Goal: Information Seeking & Learning: Understand process/instructions

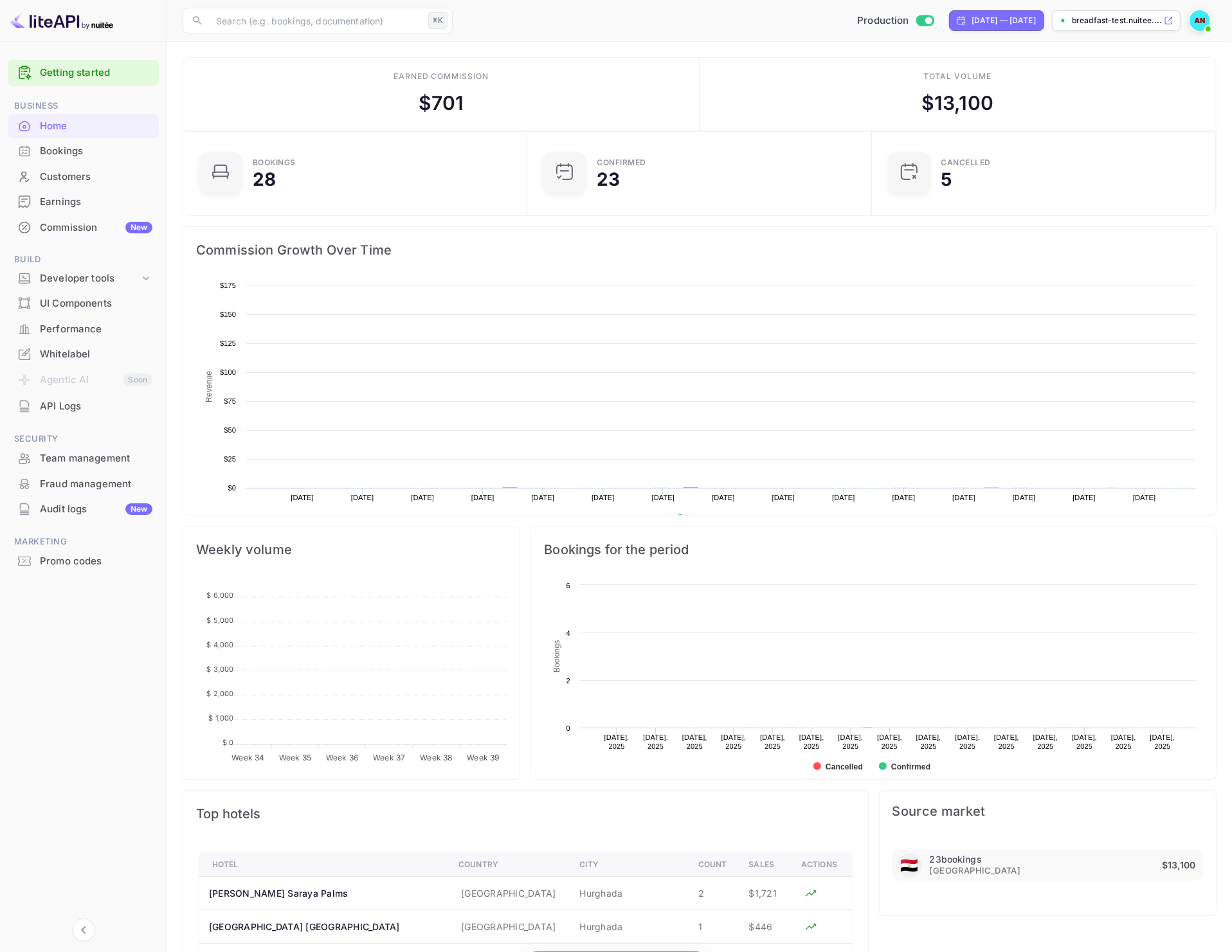
scroll to position [197, 325]
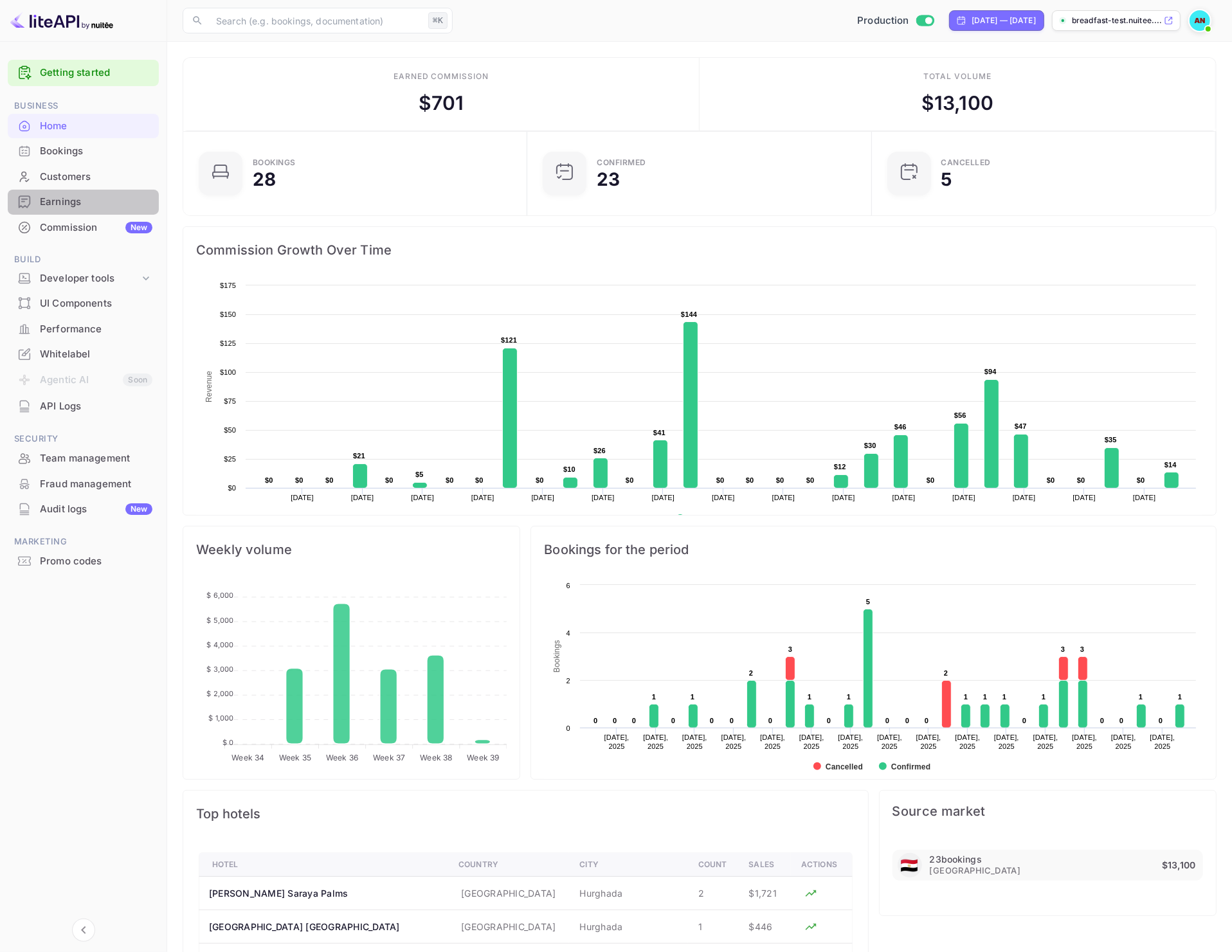
click at [74, 206] on div "Earnings" at bounding box center [96, 202] width 113 height 15
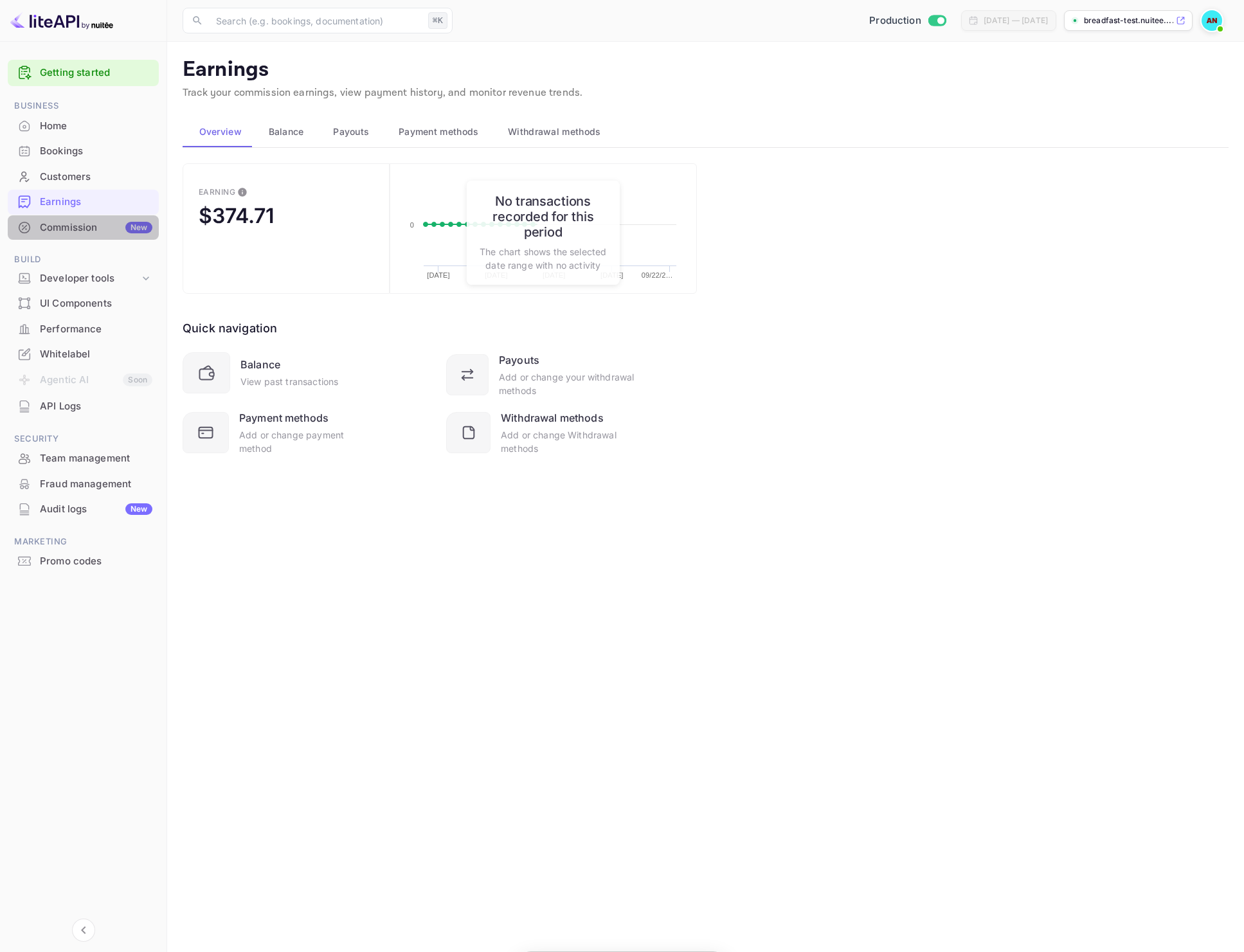
click at [64, 232] on div "Commission New" at bounding box center [96, 228] width 113 height 15
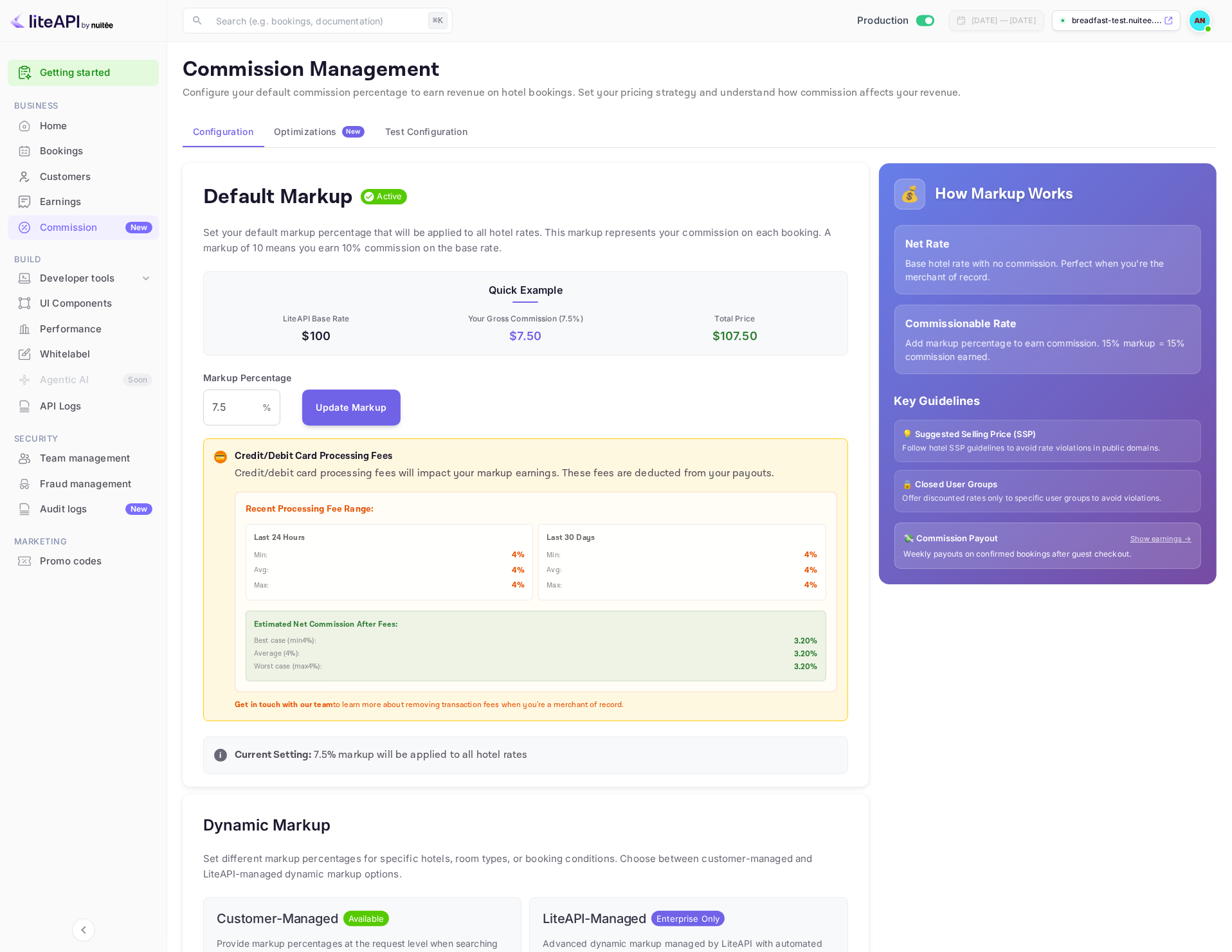
click at [948, 689] on div "💰 How Markup Works Net Rate Base hotel rate with no commission. Perfect when yo…" at bounding box center [1042, 797] width 348 height 1288
click at [441, 144] on button "Test Configuration" at bounding box center [426, 132] width 103 height 31
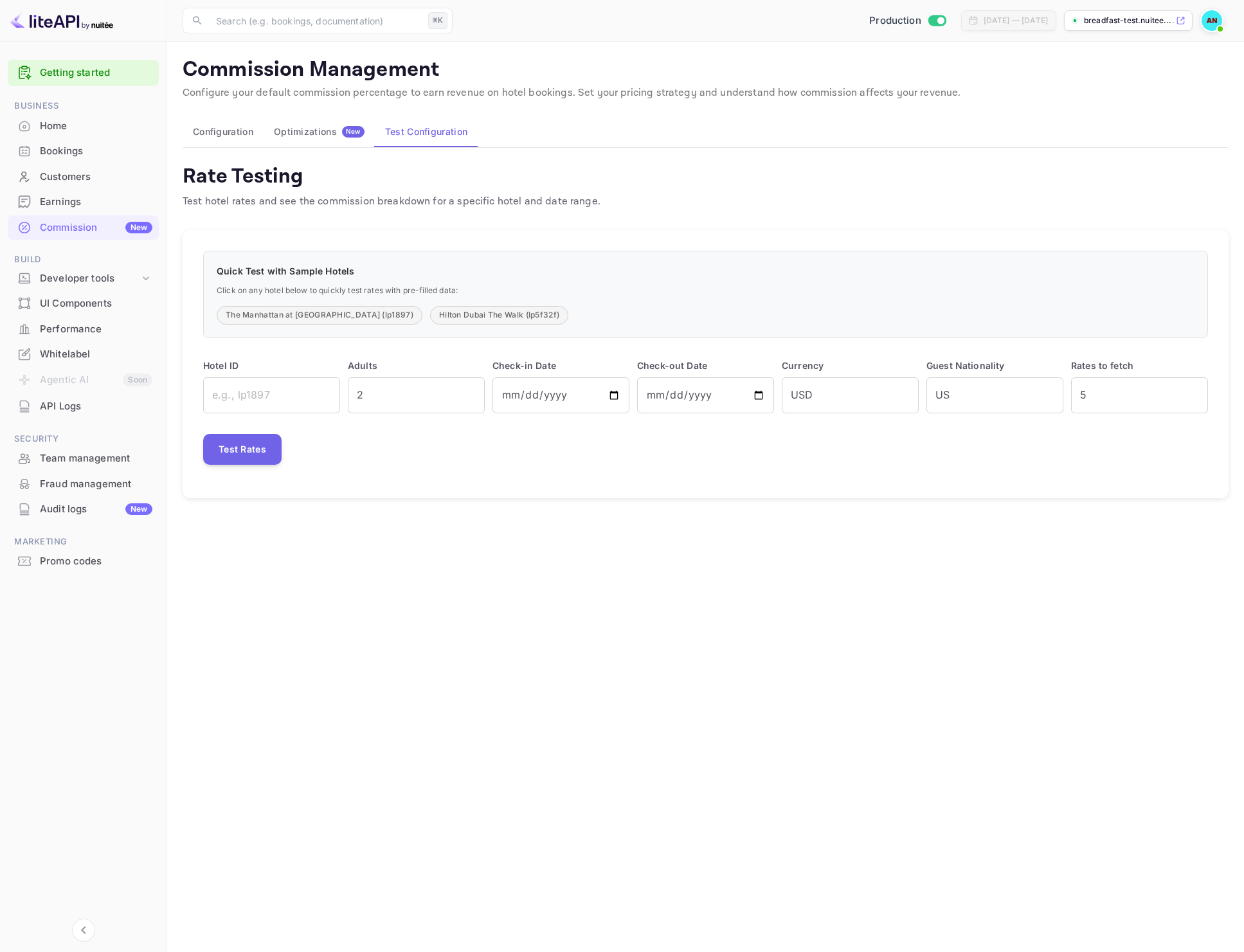
click at [225, 132] on button "Configuration" at bounding box center [223, 132] width 81 height 31
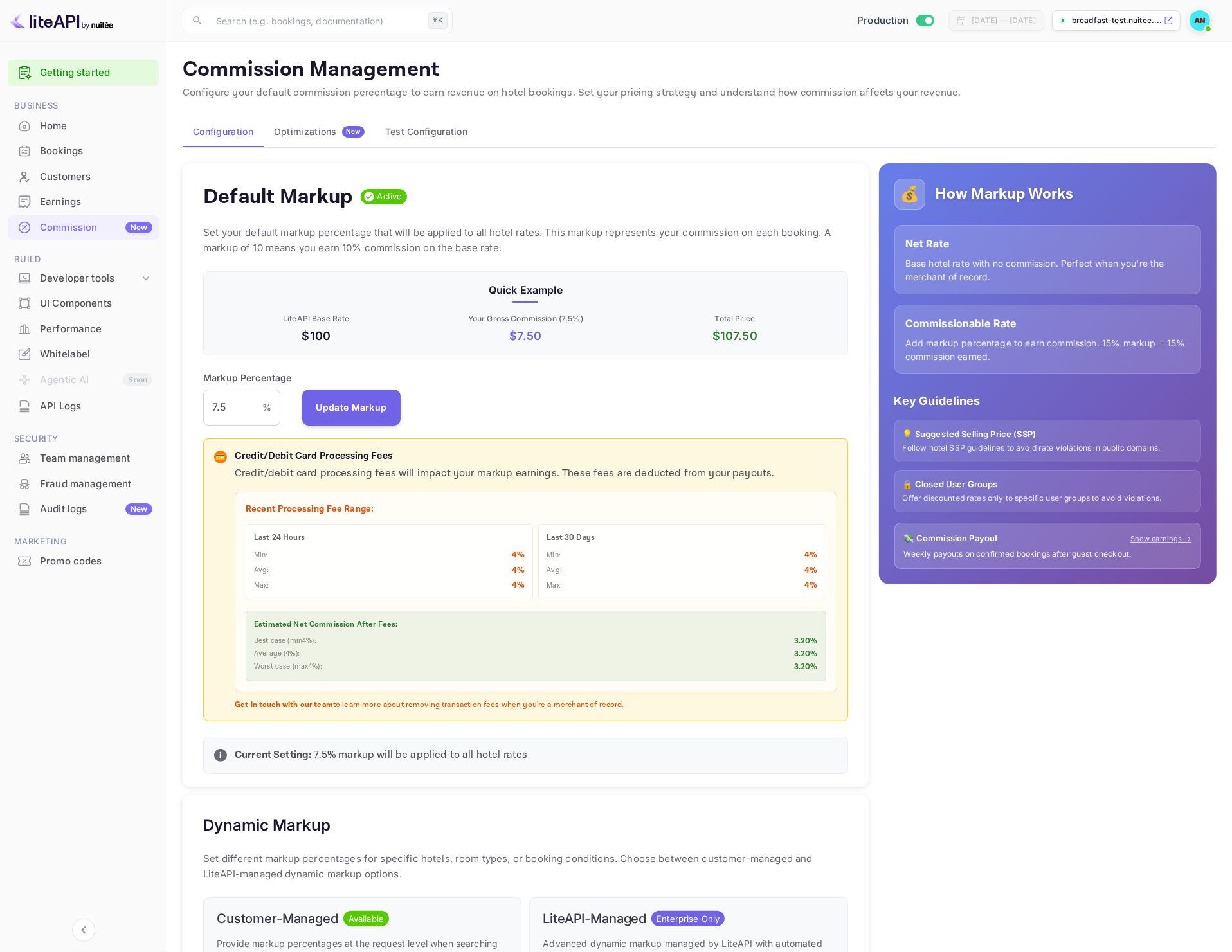
scroll to position [217, 633]
click at [995, 747] on div "💰 How Markup Works Net Rate Base hotel rate with no commission. Perfect when yo…" at bounding box center [1042, 797] width 348 height 1288
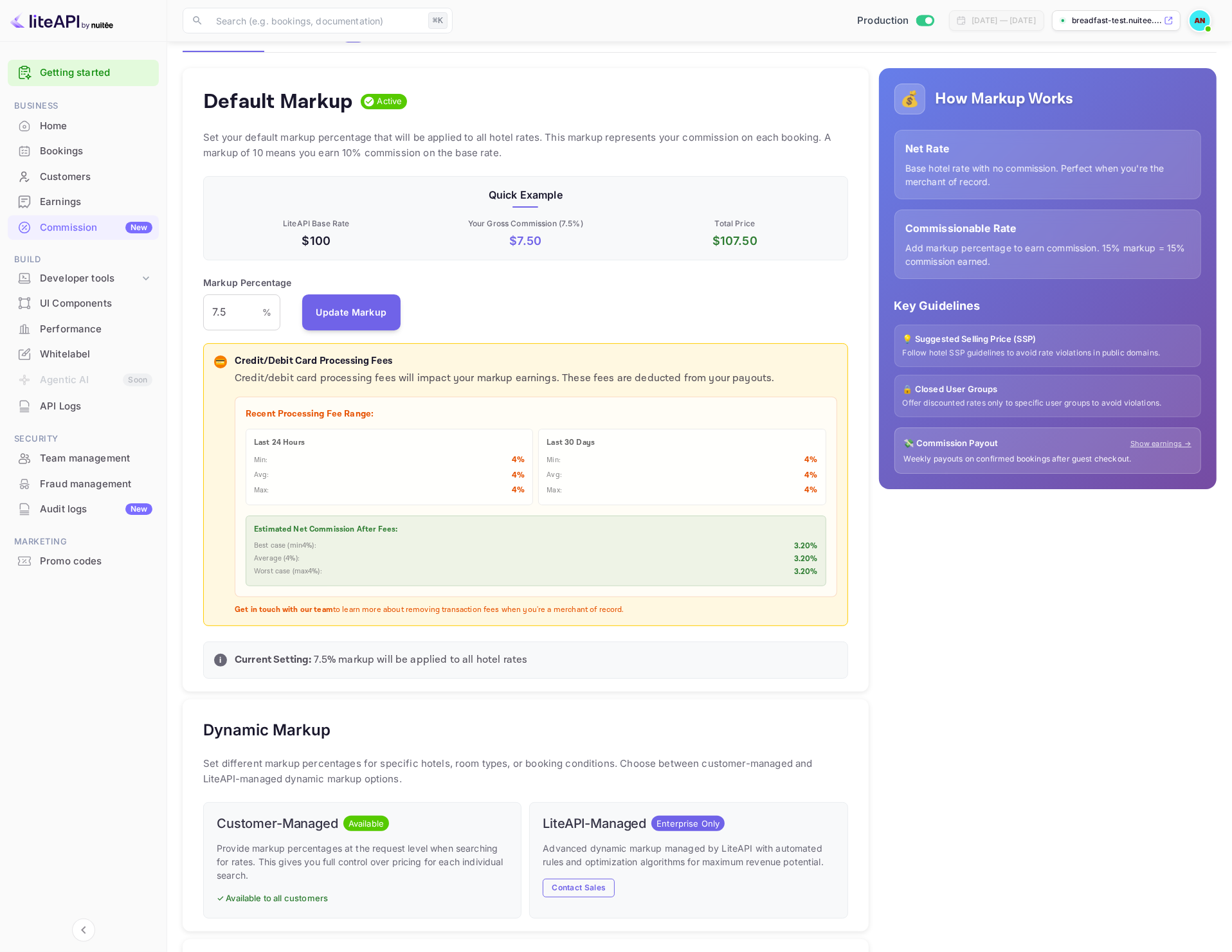
scroll to position [508, 0]
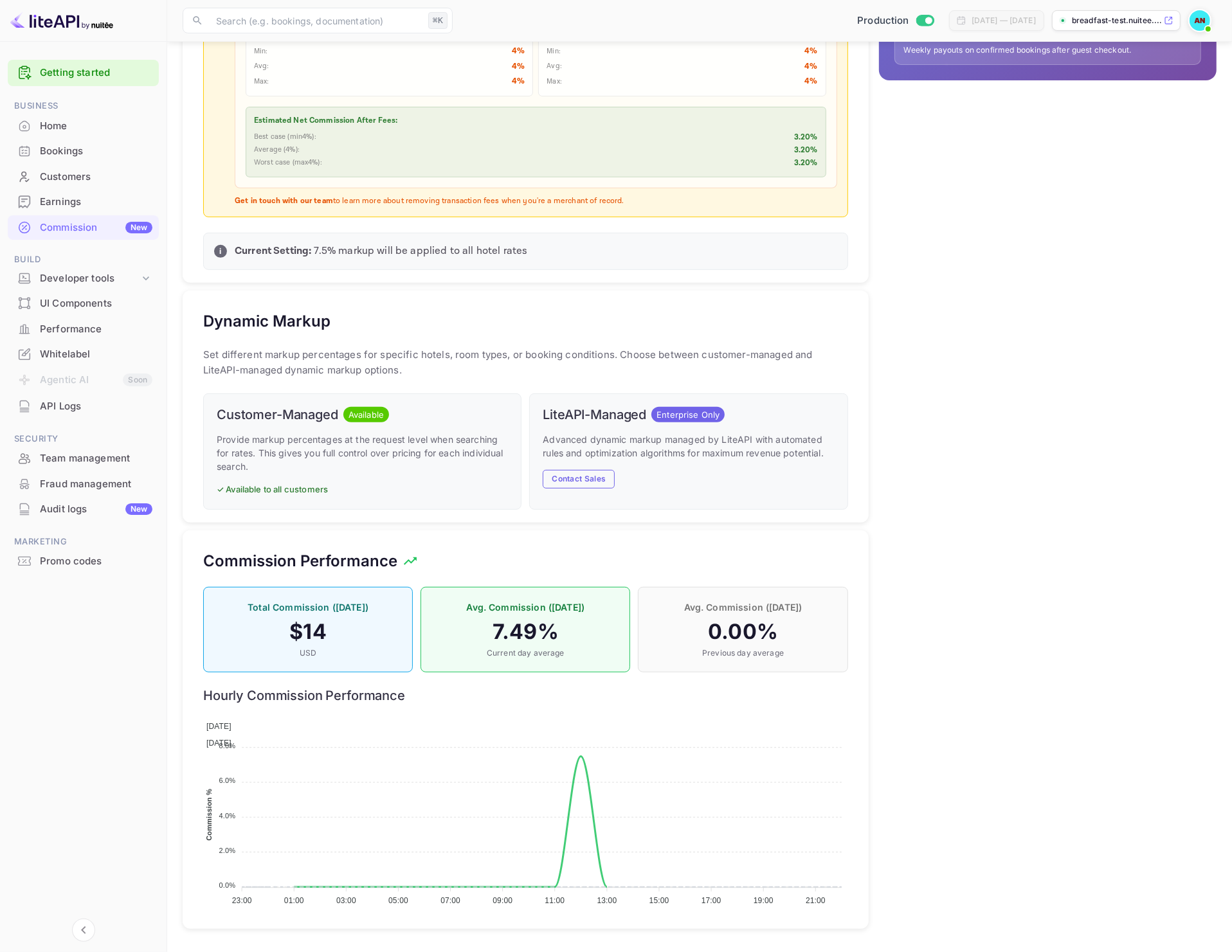
click at [382, 460] on p "Provide markup percentages at the request level when searching for rates. This …" at bounding box center [362, 452] width 292 height 40
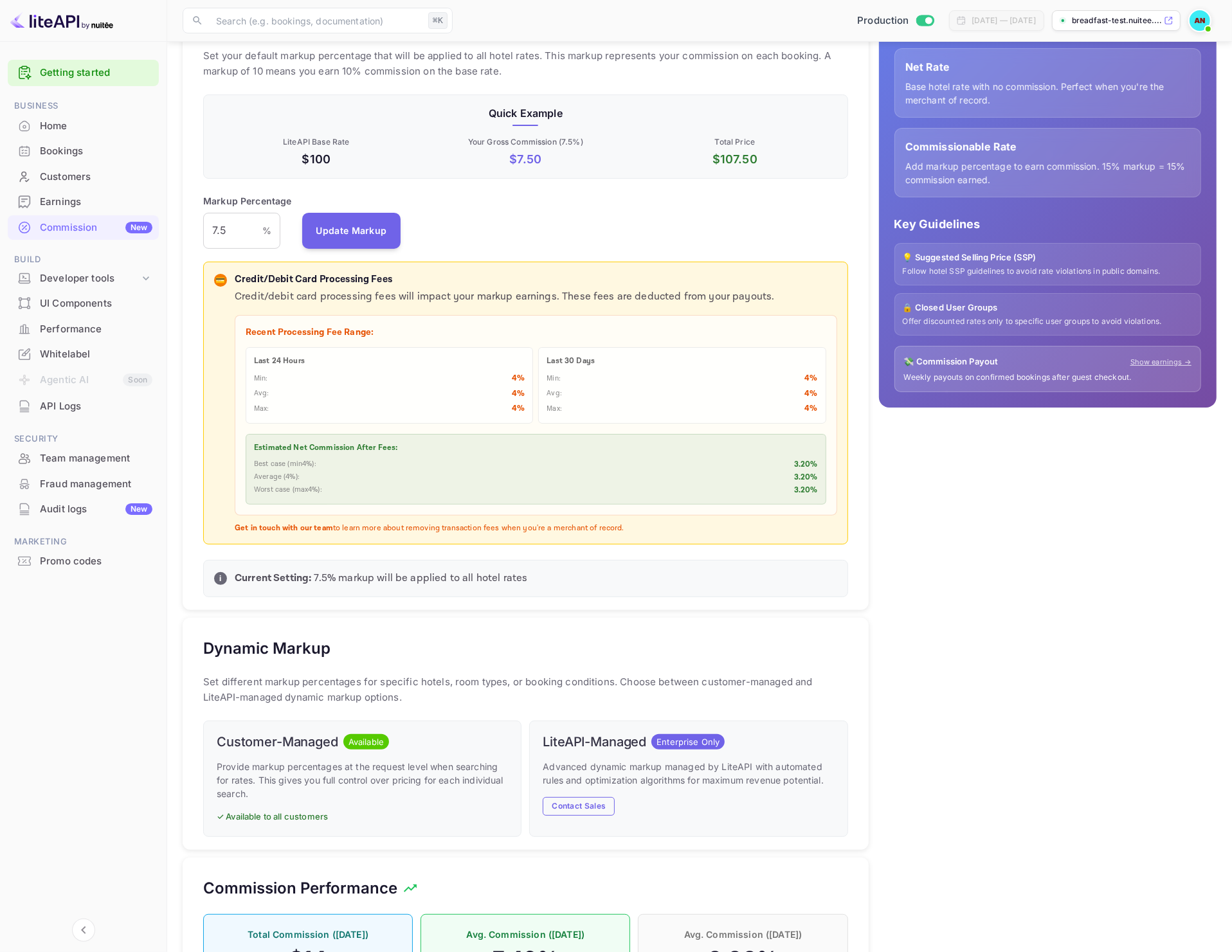
scroll to position [0, 0]
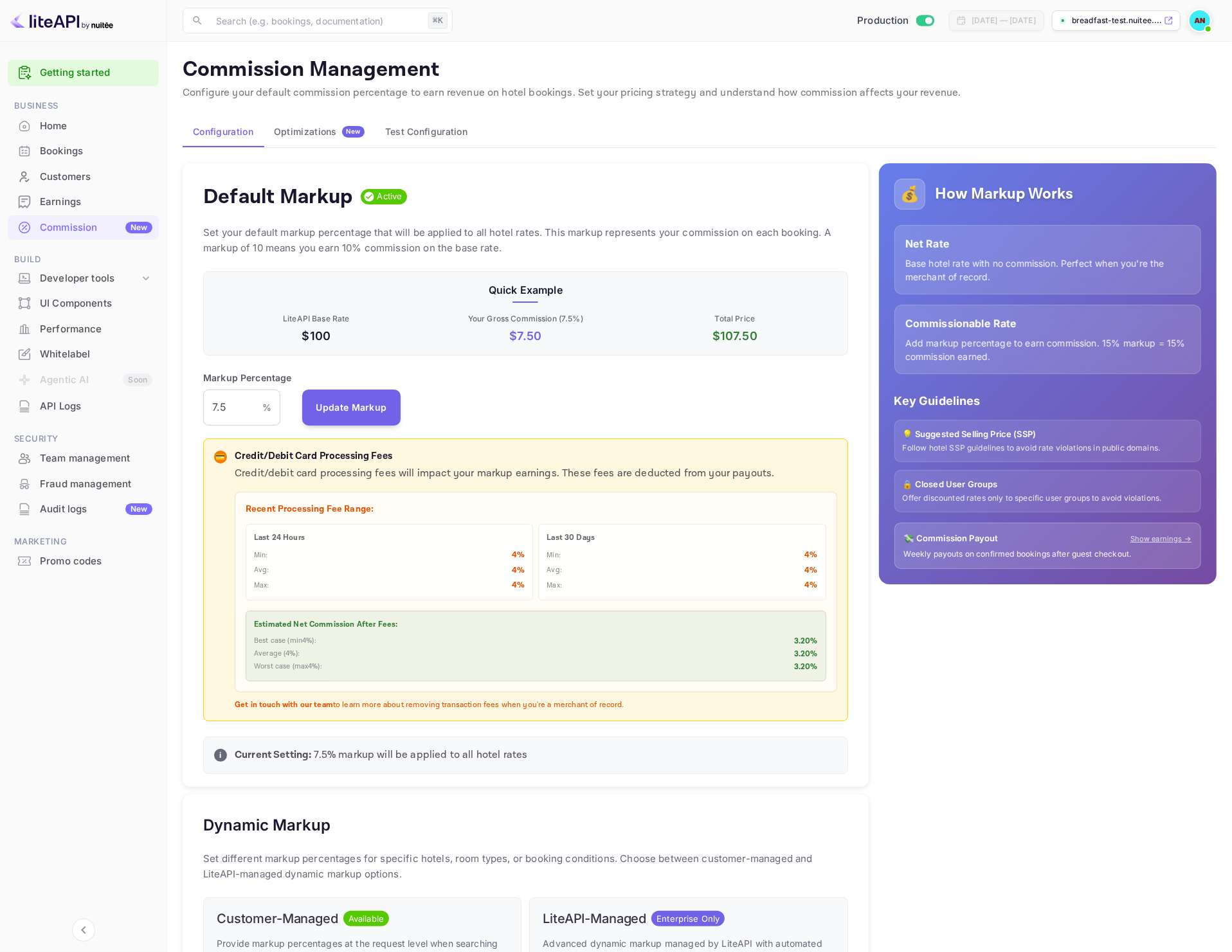
click at [1021, 673] on div "💰 How Markup Works Net Rate Base hotel rate with no commission. Perfect when yo…" at bounding box center [1042, 797] width 348 height 1288
click at [1162, 708] on div "💰 How Markup Works Net Rate Base hotel rate with no commission. Perfect when yo…" at bounding box center [1042, 797] width 348 height 1288
click at [1041, 778] on div "💰 How Markup Works Net Rate Base hotel rate with no commission. Perfect when yo…" at bounding box center [1042, 797] width 348 height 1288
